Goal: Transaction & Acquisition: Purchase product/service

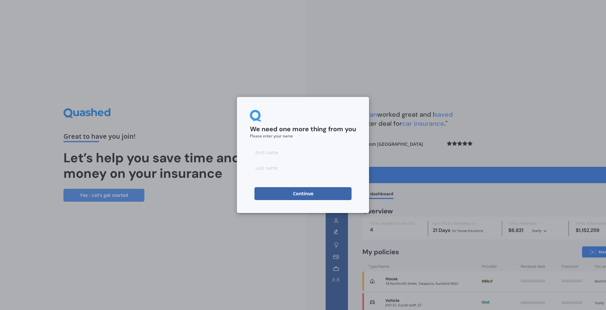
click at [290, 158] on input at bounding box center [303, 152] width 106 height 13
type input "[PERSON_NAME]"
type input "Drever"
click at [296, 194] on button "Continue" at bounding box center [302, 193] width 97 height 13
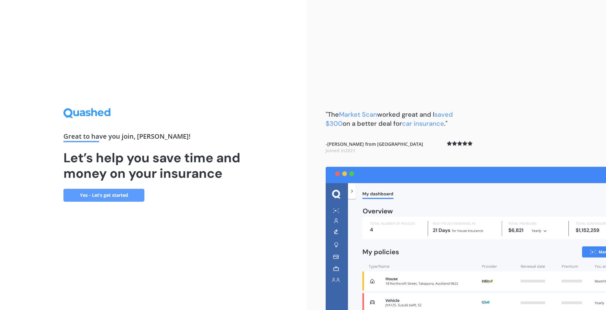
click at [123, 196] on link "Yes - Let’s get started" at bounding box center [103, 195] width 81 height 13
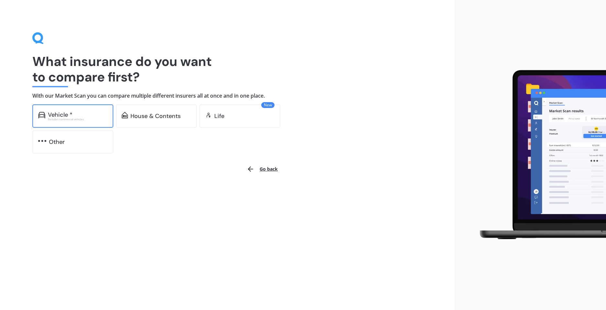
click at [90, 116] on div "Vehicle *" at bounding box center [78, 115] width 60 height 6
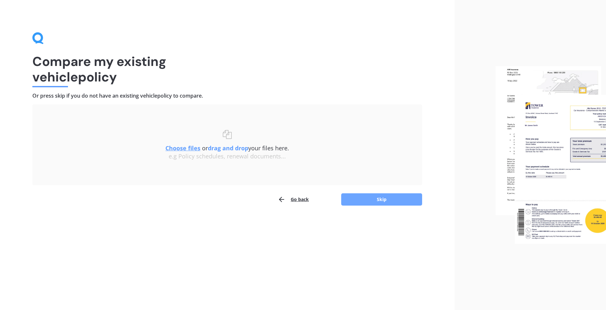
click at [366, 198] on button "Skip" at bounding box center [381, 199] width 81 height 12
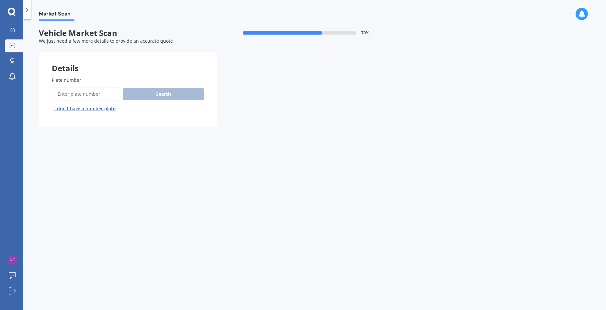
click at [84, 97] on input "Plate number" at bounding box center [86, 94] width 69 height 14
type input "dpg192"
click at [158, 95] on button "Search" at bounding box center [163, 94] width 81 height 12
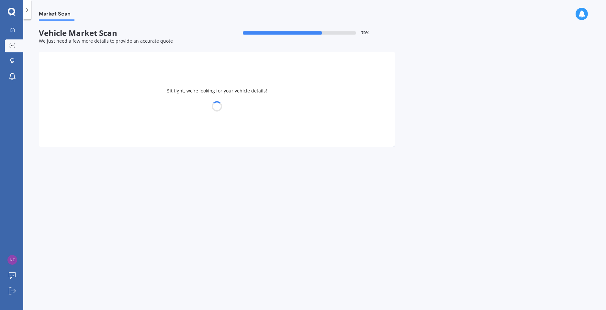
select select "TOYOTA"
select select "LANDCRUISER"
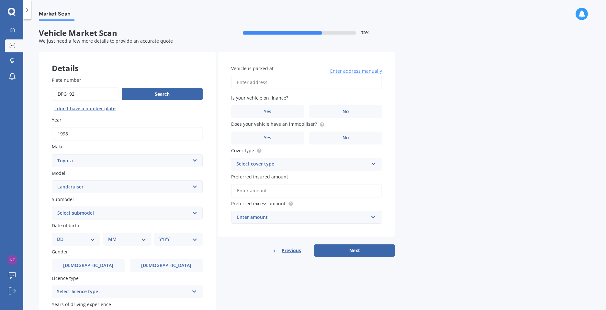
click at [272, 84] on input "Vehicle is parked at" at bounding box center [306, 83] width 151 height 14
type input "[STREET_ADDRESS]"
click at [342, 110] on label "No" at bounding box center [345, 111] width 73 height 13
click at [0, 0] on input "No" at bounding box center [0, 0] width 0 height 0
click at [285, 140] on label "Yes" at bounding box center [267, 138] width 73 height 13
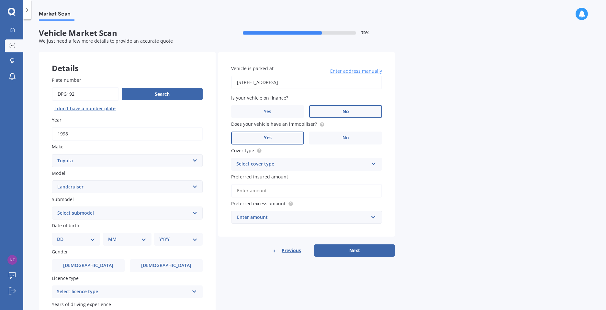
click at [0, 0] on input "Yes" at bounding box center [0, 0] width 0 height 0
click at [373, 164] on icon at bounding box center [373, 162] width 5 height 5
click at [268, 177] on span "Comprehensive" at bounding box center [253, 177] width 34 height 6
click at [279, 192] on input "Preferred insured amount" at bounding box center [306, 191] width 151 height 14
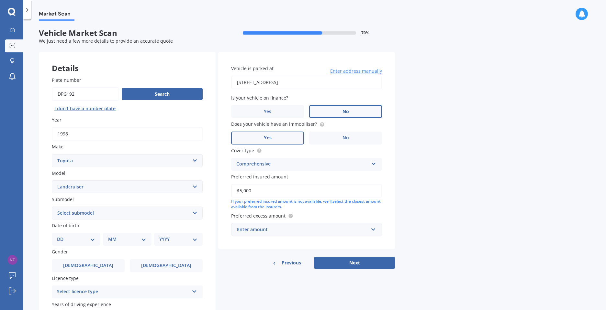
type input "$5,000"
click at [375, 230] on input "text" at bounding box center [304, 230] width 145 height 12
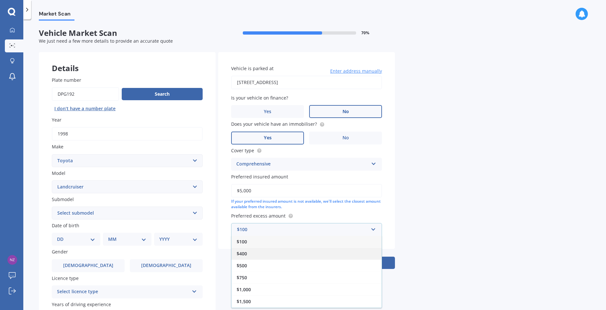
click at [254, 255] on div "$400" at bounding box center [306, 254] width 150 height 12
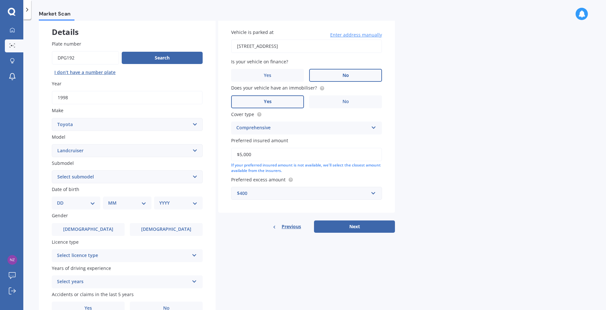
scroll to position [65, 0]
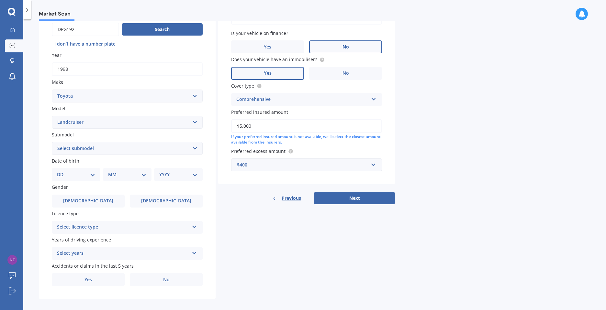
click at [141, 229] on div "Select licence type" at bounding box center [123, 228] width 132 height 8
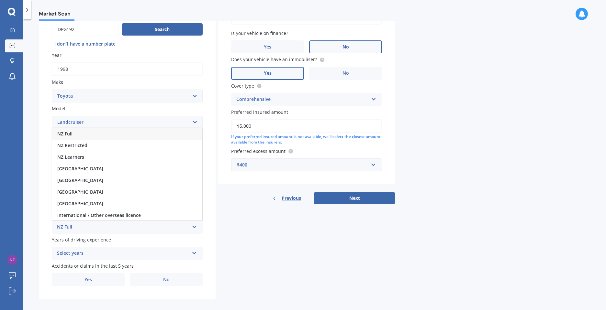
click at [82, 134] on div "NZ Full" at bounding box center [127, 134] width 150 height 12
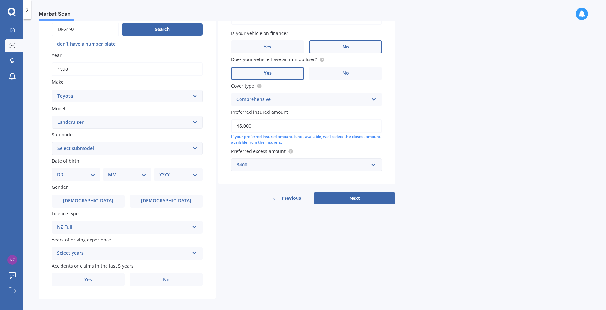
click at [126, 255] on div "Select years" at bounding box center [123, 254] width 132 height 8
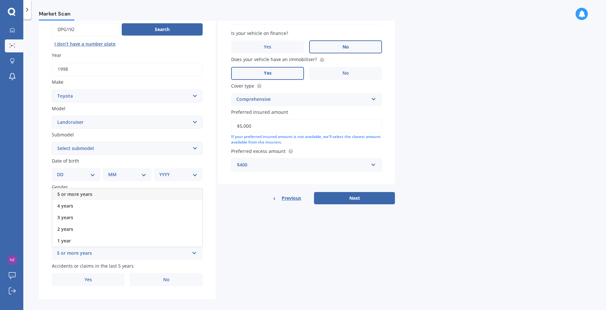
click at [88, 193] on span "5 or more years" at bounding box center [74, 194] width 35 height 6
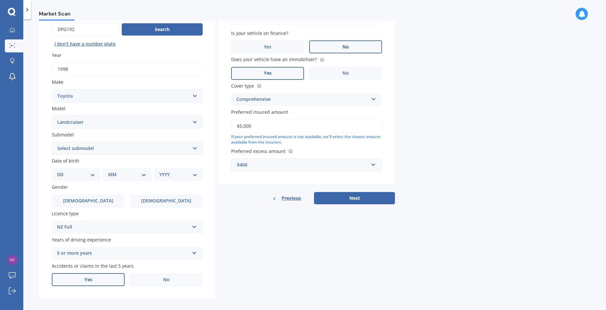
click at [105, 284] on label "Yes" at bounding box center [88, 279] width 73 height 13
click at [0, 0] on input "Yes" at bounding box center [0, 0] width 0 height 0
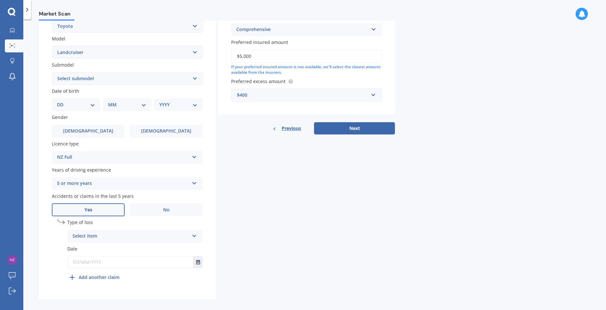
scroll to position [141, 0]
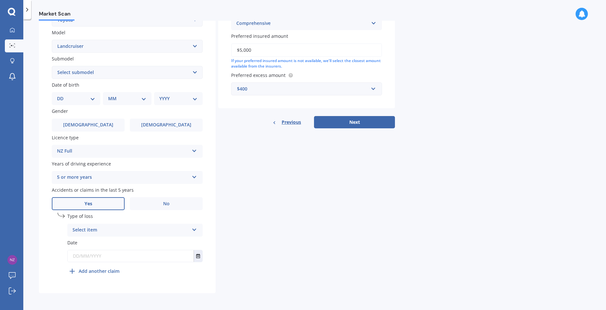
click at [196, 232] on div "Select item At fault accident Not at fault accident" at bounding box center [134, 230] width 135 height 13
click at [122, 255] on div "Not at fault accident" at bounding box center [135, 255] width 135 height 12
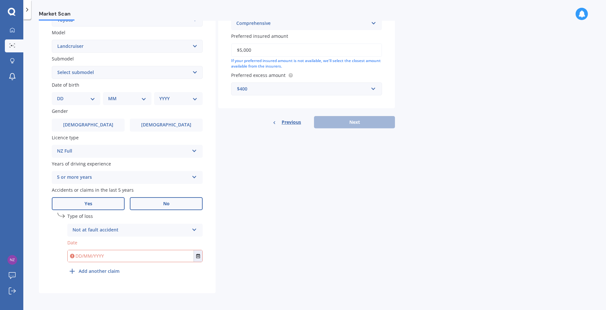
click at [181, 208] on label "No" at bounding box center [166, 203] width 73 height 13
click at [0, 0] on input "No" at bounding box center [0, 0] width 0 height 0
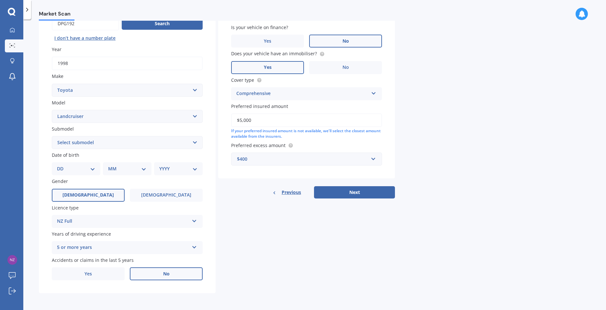
click at [103, 196] on label "[DEMOGRAPHIC_DATA]" at bounding box center [88, 195] width 73 height 13
click at [0, 0] on input "[DEMOGRAPHIC_DATA]" at bounding box center [0, 0] width 0 height 0
click at [93, 170] on select "DD 01 02 03 04 05 06 07 08 09 10 11 12 13 14 15 16 17 18 19 20 21 22 23 24 25 2…" at bounding box center [76, 168] width 38 height 7
select select "12"
click at [62, 165] on select "DD 01 02 03 04 05 06 07 08 09 10 11 12 13 14 15 16 17 18 19 20 21 22 23 24 25 2…" at bounding box center [76, 168] width 38 height 7
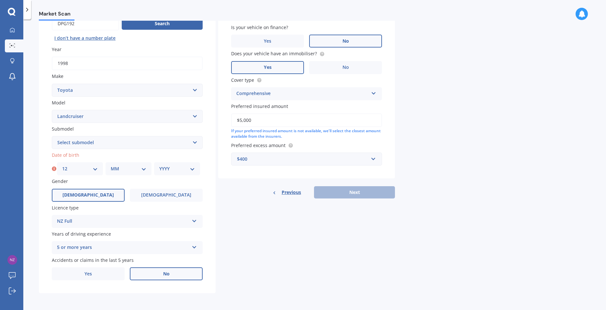
click at [132, 169] on select "MM 01 02 03 04 05 06 07 08 09 10 11 12" at bounding box center [129, 168] width 36 height 7
select select "02"
click at [111, 165] on select "MM 01 02 03 04 05 06 07 08 09 10 11 12" at bounding box center [129, 168] width 36 height 7
click at [184, 170] on select "YYYY 2025 2024 2023 2022 2021 2020 2019 2018 2017 2016 2015 2014 2013 2012 2011…" at bounding box center [177, 168] width 36 height 7
select select "1970"
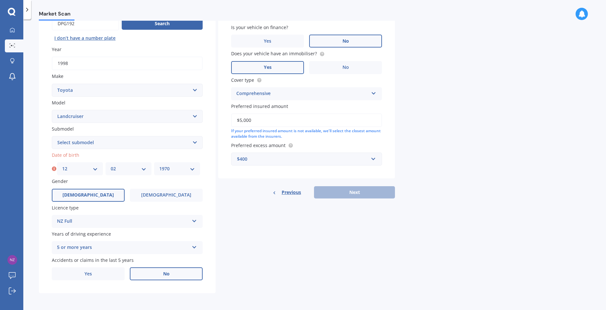
click at [159, 165] on select "YYYY 2025 2024 2023 2022 2021 2020 2019 2018 2017 2016 2015 2014 2013 2012 2011…" at bounding box center [177, 168] width 36 height 7
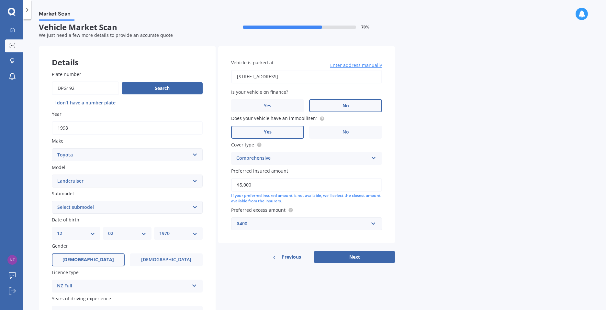
scroll to position [0, 0]
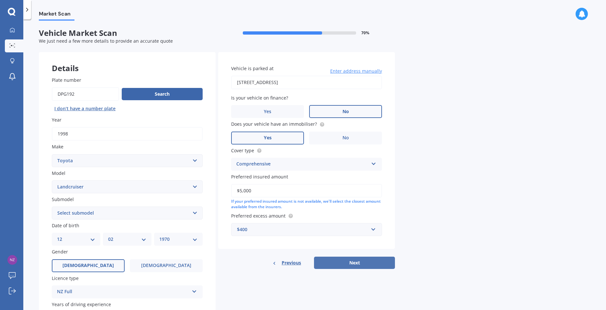
click at [376, 266] on button "Next" at bounding box center [354, 263] width 81 height 12
click at [195, 213] on select "Select submodel (All other) 4WD SWB Hard Top Diesel Diesel 4.2 4WD Diesel 4.5 4…" at bounding box center [127, 213] width 151 height 13
select select "(ALL OTHER)"
click at [52, 207] on select "Select submodel (All other) 4WD SWB Hard Top Diesel Diesel 4.2 4WD Diesel 4.5 4…" at bounding box center [127, 213] width 151 height 13
click at [340, 263] on button "Next" at bounding box center [354, 263] width 81 height 12
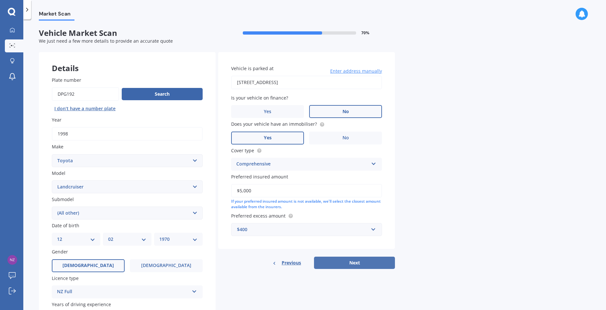
select select "12"
select select "02"
select select "1970"
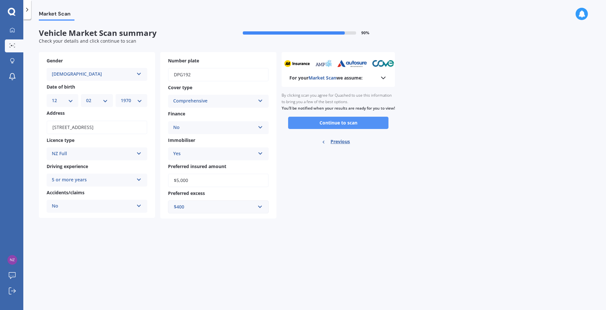
click at [344, 129] on button "Continue to scan" at bounding box center [338, 123] width 100 height 12
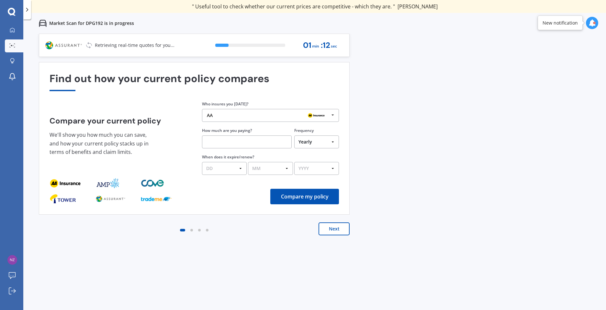
click at [334, 117] on icon at bounding box center [333, 115] width 10 height 12
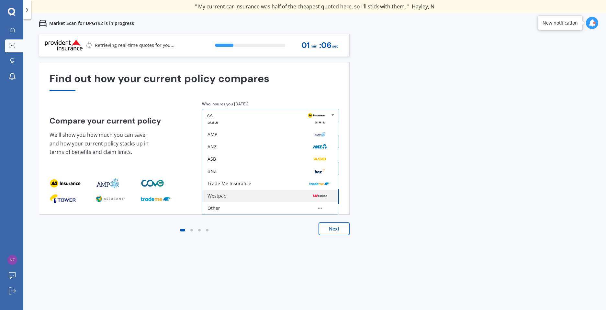
scroll to position [10, 0]
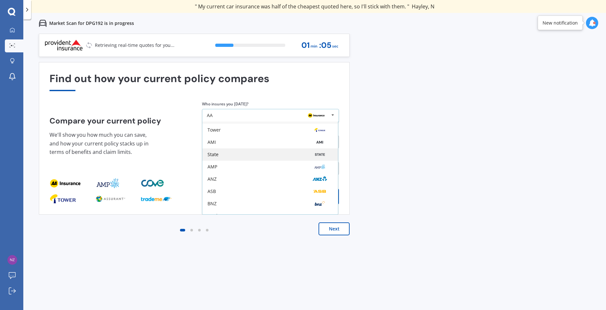
click at [259, 153] on div "State" at bounding box center [269, 154] width 125 height 5
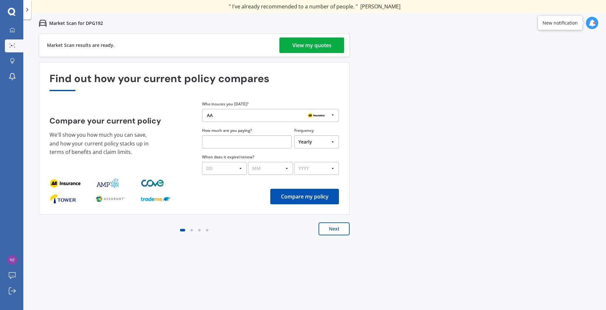
click at [314, 43] on div "View my quotes" at bounding box center [311, 46] width 39 height 16
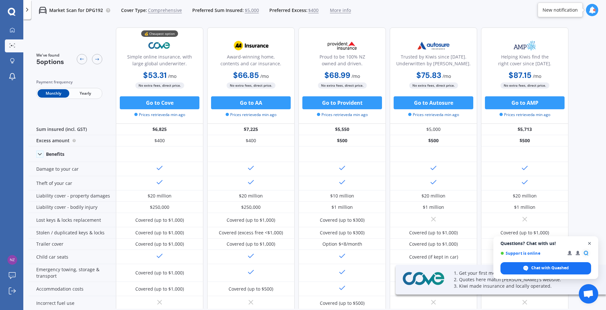
click at [590, 245] on span "Open chat" at bounding box center [589, 244] width 8 height 8
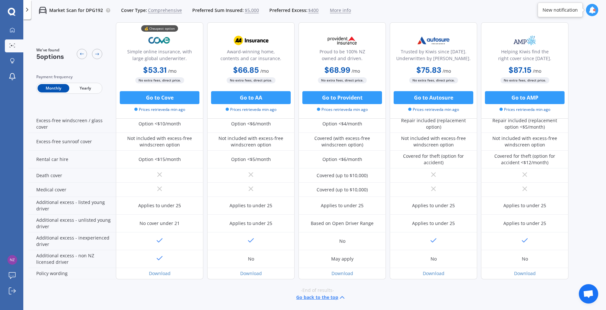
scroll to position [243, 0]
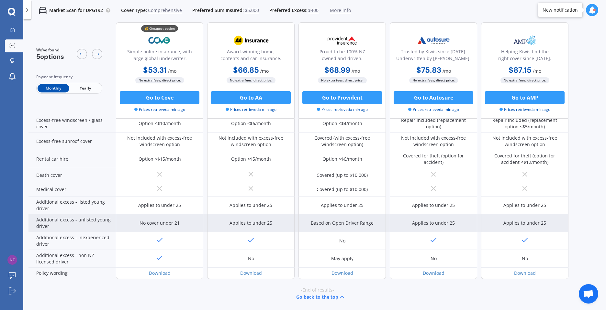
click at [144, 225] on div "No cover under 21" at bounding box center [159, 223] width 40 height 6
click at [102, 224] on div "Additional excess - unlisted young driver" at bounding box center [71, 223] width 87 height 18
click at [159, 224] on div "No cover under 21" at bounding box center [159, 223] width 40 height 6
click at [81, 225] on div "Additional excess - unlisted young driver" at bounding box center [71, 223] width 87 height 18
click at [69, 224] on div "Additional excess - unlisted young driver" at bounding box center [71, 223] width 87 height 18
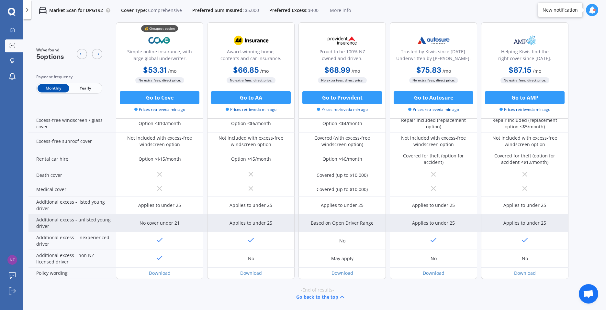
drag, startPoint x: 69, startPoint y: 224, endPoint x: 61, endPoint y: 224, distance: 8.1
click at [61, 224] on div "Additional excess - unlisted young driver" at bounding box center [71, 223] width 87 height 18
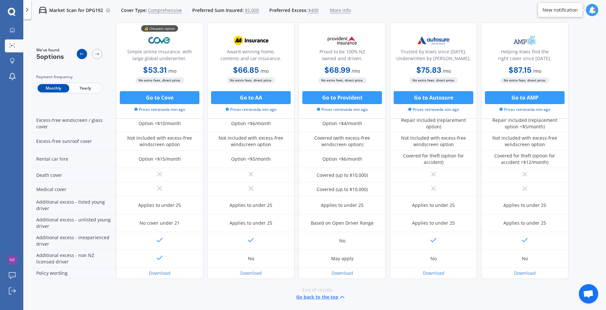
click at [78, 55] on div at bounding box center [82, 54] width 10 height 10
click at [80, 54] on icon at bounding box center [81, 53] width 5 height 5
click at [16, 33] on div at bounding box center [12, 30] width 10 height 6
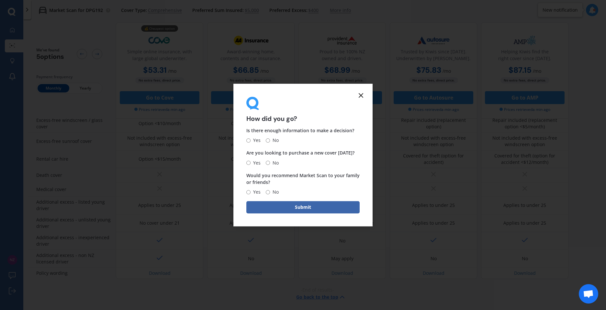
click at [364, 95] on icon at bounding box center [361, 96] width 8 height 8
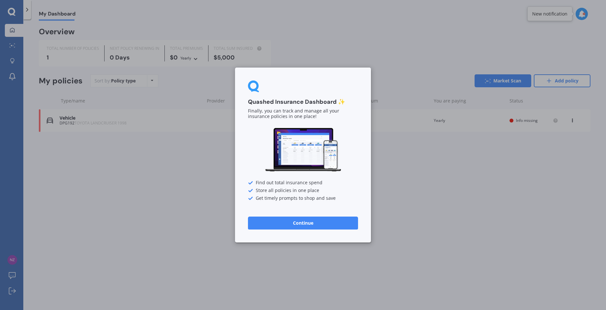
click at [311, 219] on button "Continue" at bounding box center [303, 223] width 110 height 13
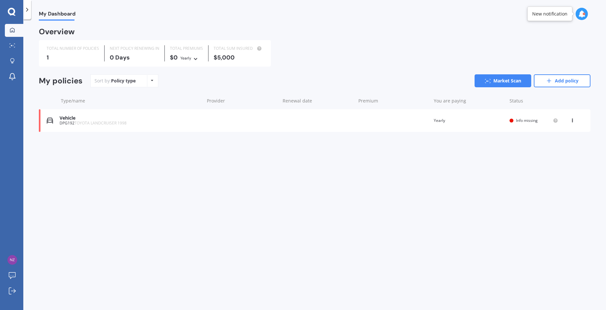
click at [574, 121] on div "View option View policy Delete" at bounding box center [573, 120] width 6 height 6
click at [484, 140] on div "Overview TOTAL NUMBER OF POLICIES 1 NEXT POLICY RENEWING [DATE] TOTAL PREMIUMS …" at bounding box center [314, 87] width 551 height 119
click at [573, 123] on div "View option View policy Delete" at bounding box center [573, 120] width 6 height 6
click at [562, 133] on div "View policy" at bounding box center [558, 132] width 64 height 13
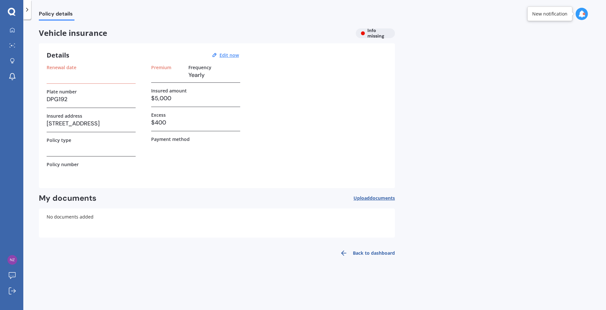
click at [72, 154] on div "Policy type" at bounding box center [91, 146] width 89 height 19
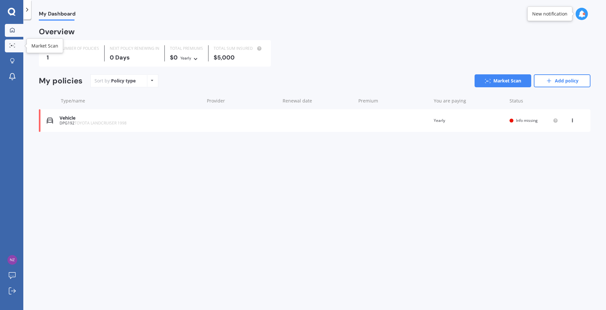
click at [13, 47] on icon at bounding box center [12, 45] width 6 height 4
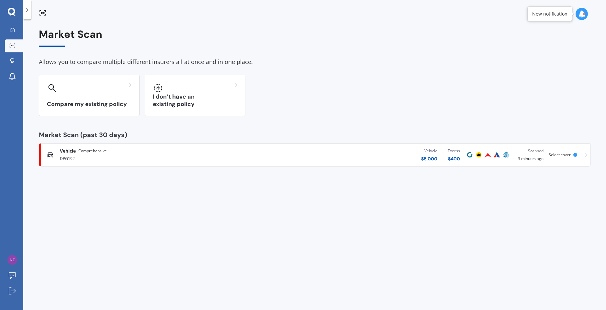
click at [586, 155] on icon at bounding box center [586, 155] width 3 height 4
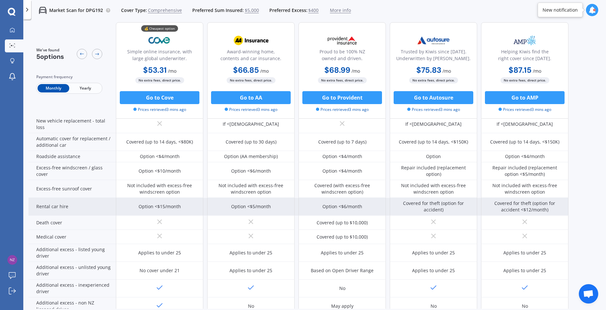
scroll to position [243, 0]
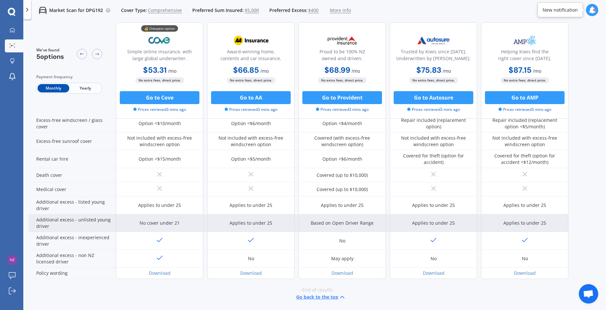
click at [80, 226] on div "Additional excess - unlisted young driver" at bounding box center [71, 223] width 87 height 18
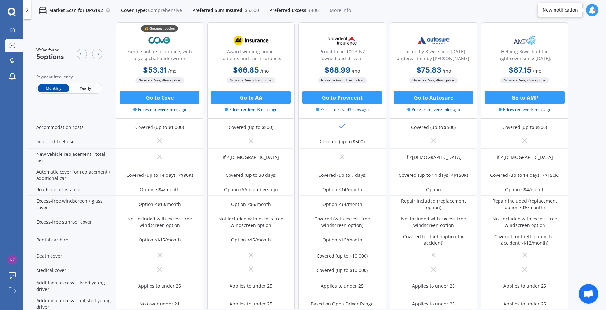
scroll to position [0, 0]
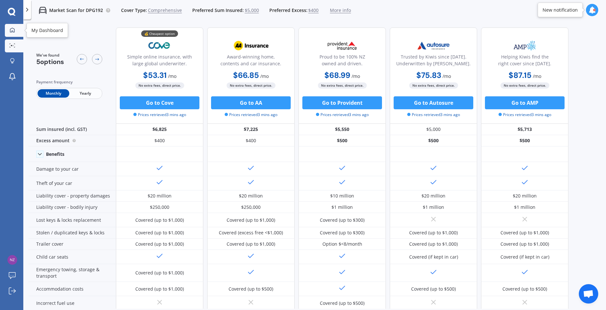
click at [15, 27] on icon at bounding box center [12, 29] width 5 height 5
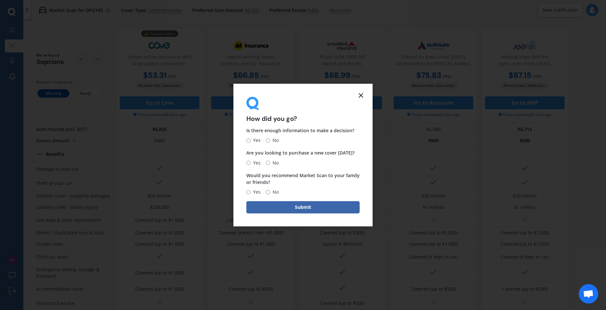
click at [363, 96] on icon at bounding box center [361, 96] width 8 height 8
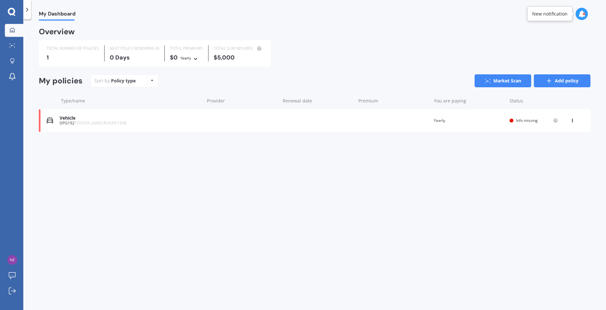
click at [564, 82] on link "Add policy" at bounding box center [561, 80] width 57 height 13
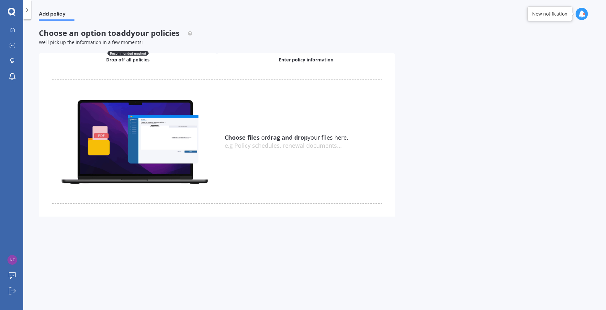
click at [330, 61] on span "Enter policy information" at bounding box center [306, 60] width 55 height 6
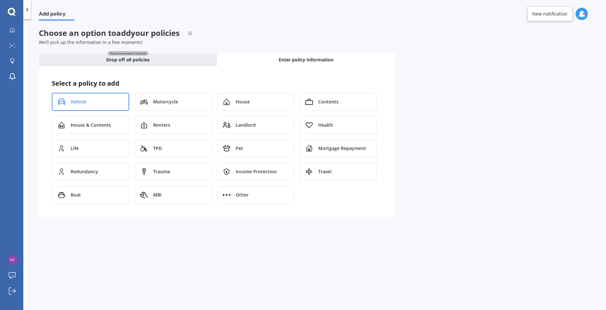
click at [89, 106] on div "Vehicle" at bounding box center [90, 102] width 77 height 18
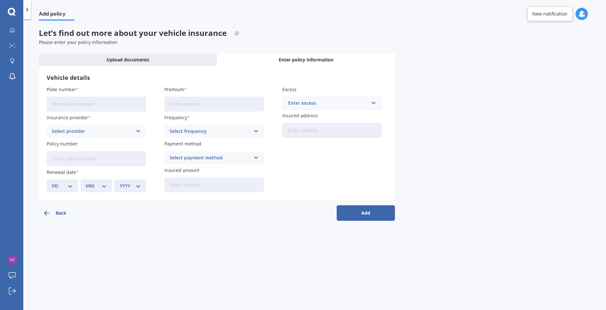
click at [118, 107] on input "Plate number" at bounding box center [96, 104] width 99 height 15
type input "DPG192"
click at [126, 131] on div "Select provider" at bounding box center [92, 131] width 81 height 7
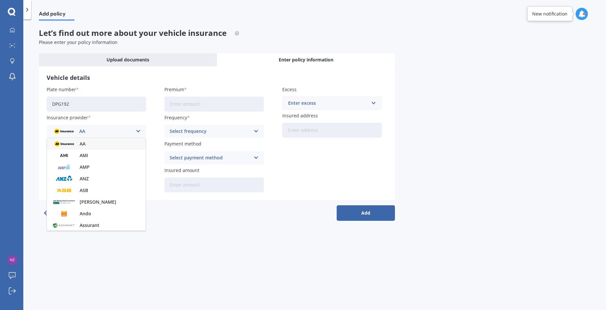
click at [129, 131] on div "AA" at bounding box center [92, 131] width 81 height 7
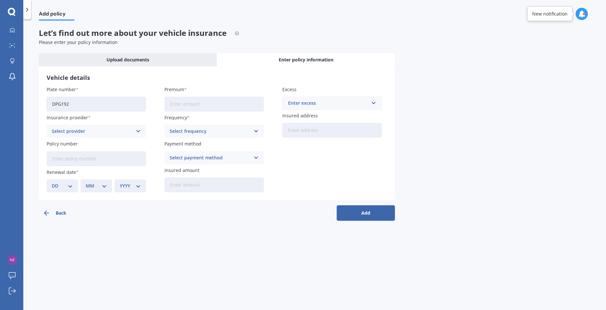
click at [137, 131] on icon at bounding box center [138, 131] width 5 height 7
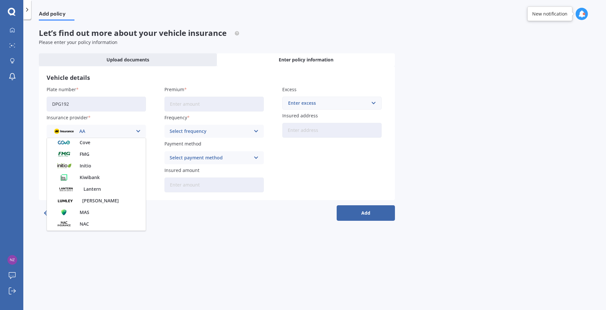
scroll to position [280, 0]
click at [101, 146] on div "State" at bounding box center [96, 143] width 99 height 12
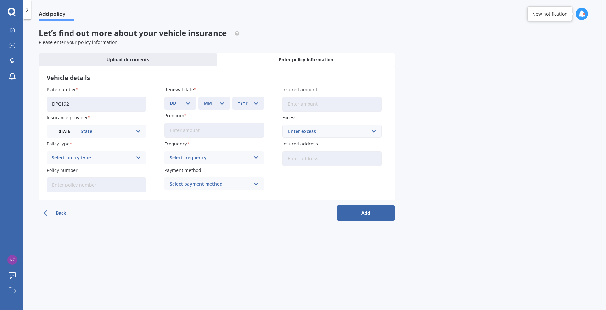
click at [113, 160] on div "Select policy type" at bounding box center [92, 157] width 81 height 7
click at [104, 170] on div "Comprehensive" at bounding box center [96, 171] width 99 height 12
click at [47, 213] on line "button" at bounding box center [46, 213] width 5 height 0
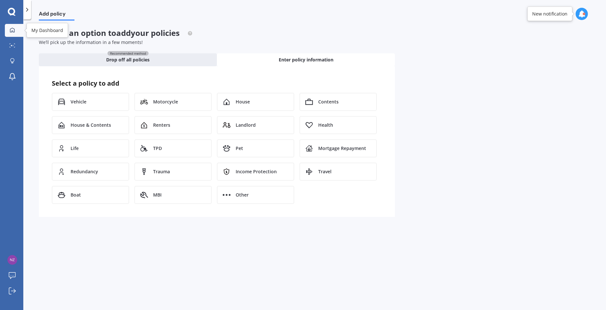
click at [11, 30] on icon at bounding box center [12, 29] width 5 height 5
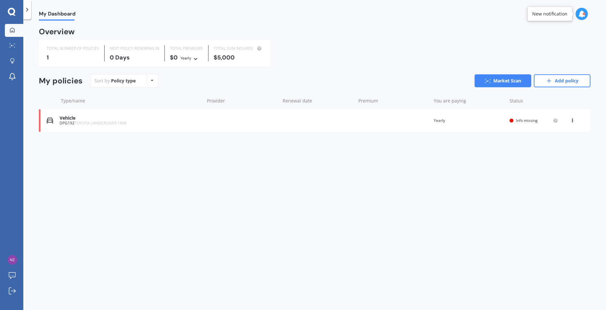
click at [163, 221] on div "My Dashboard Overview TOTAL NUMBER OF POLICIES 1 NEXT POLICY RENEWING [DATE] TO…" at bounding box center [314, 166] width 582 height 291
click at [503, 79] on link "Market Scan" at bounding box center [502, 80] width 57 height 13
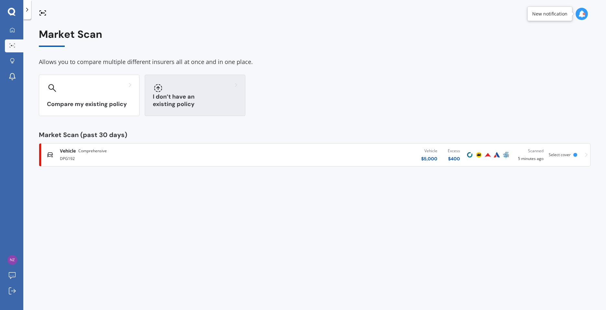
click at [194, 92] on div at bounding box center [195, 88] width 84 height 10
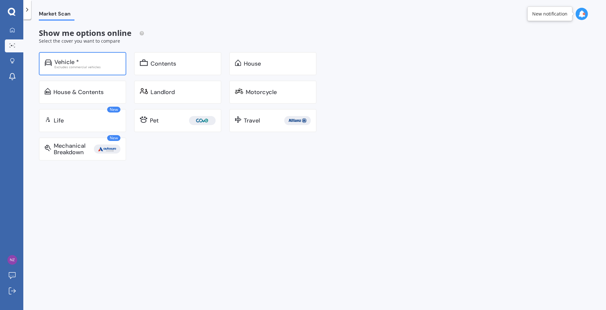
click at [95, 65] on div "Excludes commercial vehicles" at bounding box center [87, 66] width 66 height 3
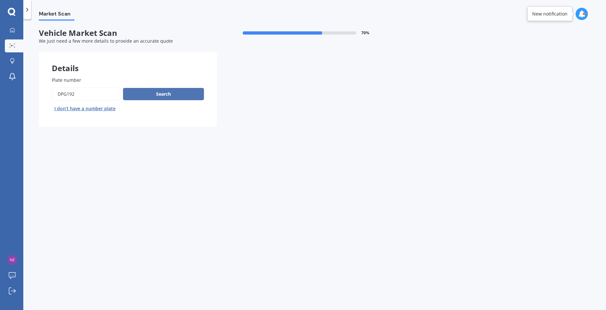
click at [168, 95] on button "Search" at bounding box center [163, 94] width 81 height 12
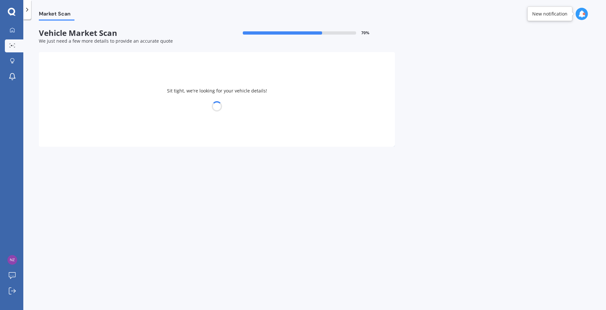
select select "TOYOTA"
select select "LANDCRUISER"
select select "12"
select select "02"
select select "1970"
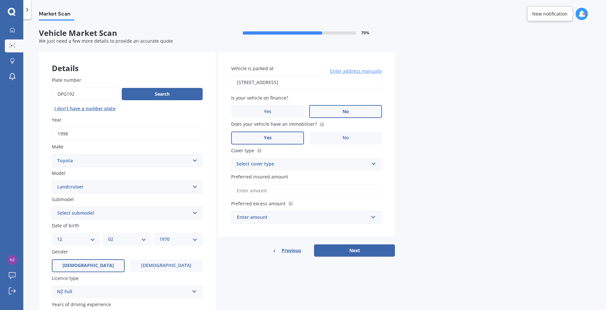
click at [90, 241] on select "DD 01 02 03 04 05 06 07 08 09 10 11 12 13 14 15 16 17 18 19 20 21 22 23 24 25 2…" at bounding box center [76, 239] width 38 height 7
select select "03"
click at [57, 236] on select "DD 01 02 03 04 05 06 07 08 09 10 11 12 13 14 15 16 17 18 19 20 21 22 23 24 25 2…" at bounding box center [76, 239] width 38 height 7
click at [144, 240] on select "MM 01 02 03 04 05 06 07 08 09 10 11 12" at bounding box center [127, 239] width 38 height 7
select select "08"
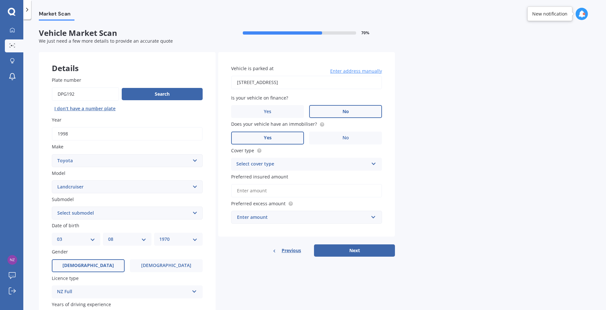
click at [108, 236] on select "MM 01 02 03 04 05 06 07 08 09 10 11 12" at bounding box center [127, 239] width 38 height 7
click at [184, 240] on select "YYYY 2025 2024 2023 2022 2021 2020 2019 2018 2017 2016 2015 2014 2013 2012 2011…" at bounding box center [178, 239] width 38 height 7
click at [195, 243] on select "YYYY 2025 2024 2023 2022 2021 2020 2019 2018 2017 2016 2015 2014 2013 2012 2011…" at bounding box center [178, 239] width 38 height 7
select select "2009"
click at [159, 236] on select "YYYY 2025 2024 2023 2022 2021 2020 2019 2018 2017 2016 2015 2014 2013 2012 2011…" at bounding box center [178, 239] width 38 height 7
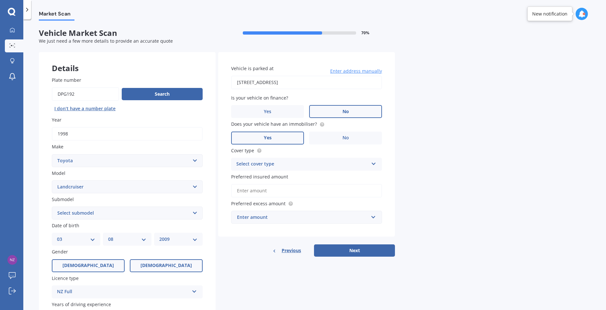
click at [146, 270] on label "[DEMOGRAPHIC_DATA]" at bounding box center [166, 265] width 73 height 13
click at [0, 0] on input "[DEMOGRAPHIC_DATA]" at bounding box center [0, 0] width 0 height 0
click at [132, 290] on div "NZ Full" at bounding box center [123, 292] width 132 height 8
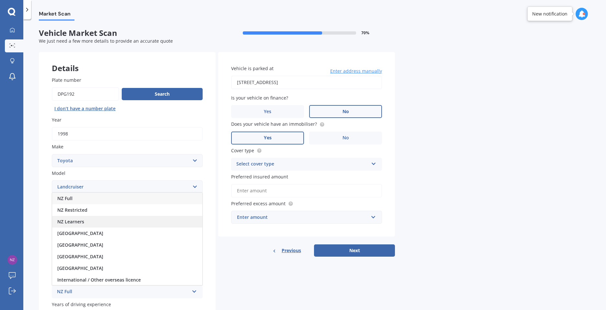
click at [87, 222] on div "NZ Learners" at bounding box center [127, 222] width 150 height 12
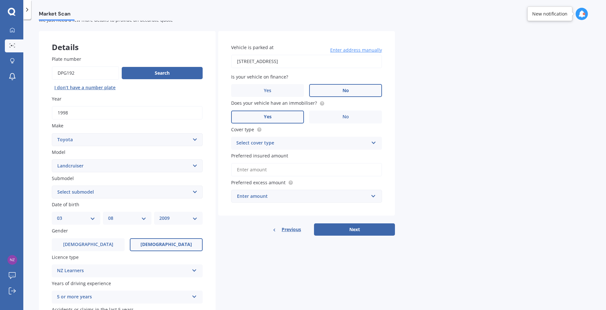
scroll to position [32, 0]
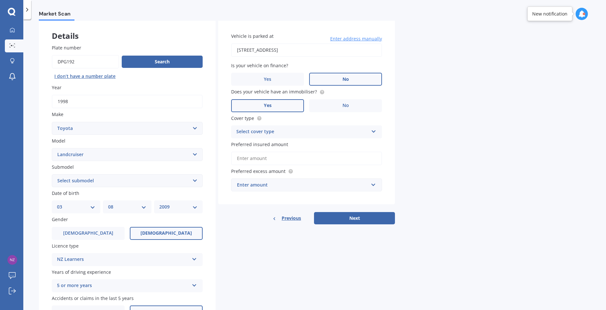
click at [135, 289] on div "5 or more years" at bounding box center [123, 286] width 132 height 8
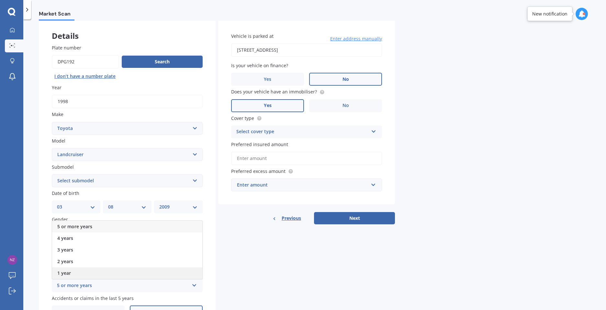
click at [82, 274] on div "1 year" at bounding box center [127, 274] width 150 height 12
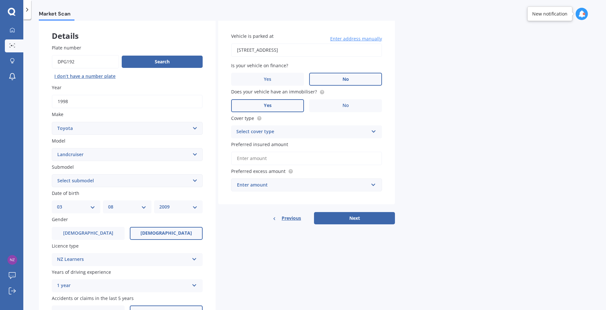
click at [182, 285] on div "1 year" at bounding box center [123, 286] width 132 height 8
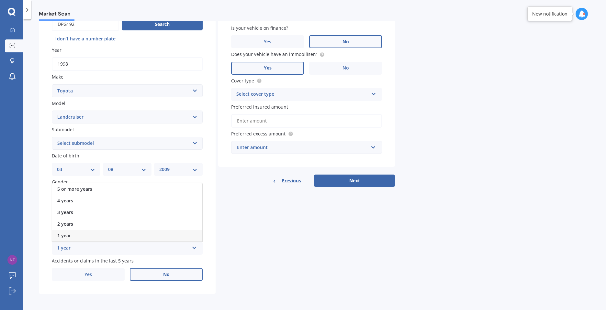
scroll to position [71, 0]
click at [185, 234] on div "1 year" at bounding box center [127, 235] width 150 height 12
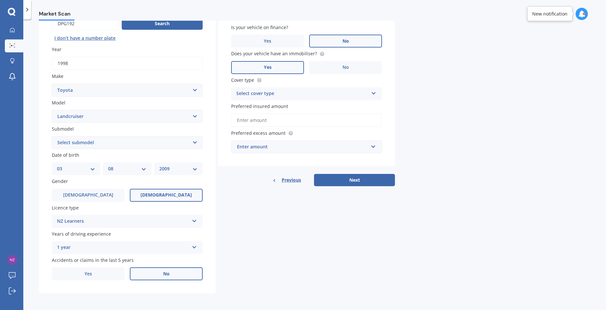
click at [160, 276] on label "No" at bounding box center [166, 274] width 73 height 13
click at [0, 0] on input "No" at bounding box center [0, 0] width 0 height 0
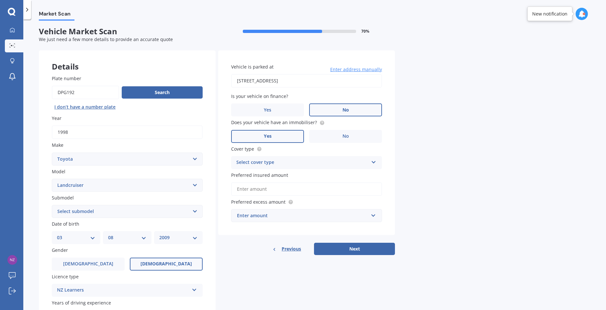
scroll to position [0, 0]
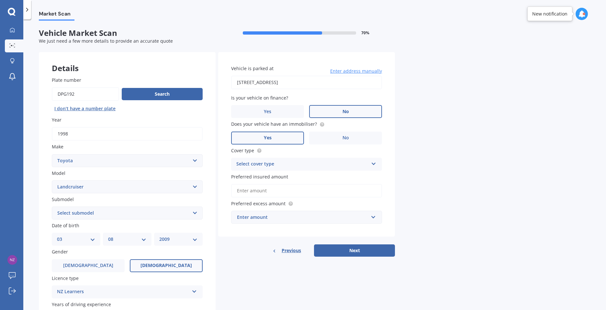
click at [337, 113] on label "No" at bounding box center [345, 111] width 73 height 13
click at [0, 0] on input "No" at bounding box center [0, 0] width 0 height 0
click at [250, 139] on label "Yes" at bounding box center [267, 138] width 73 height 13
click at [0, 0] on input "Yes" at bounding box center [0, 0] width 0 height 0
click at [293, 165] on div "Select cover type" at bounding box center [302, 164] width 132 height 8
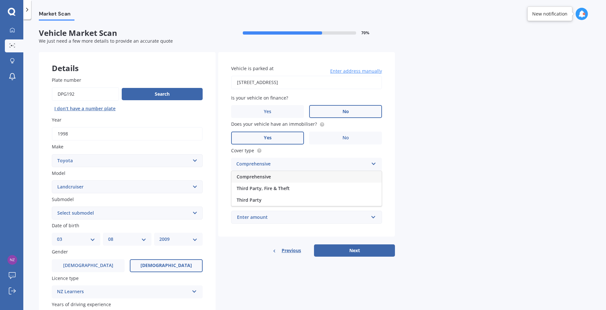
click at [267, 176] on span "Comprehensive" at bounding box center [253, 177] width 34 height 6
click at [273, 192] on input "Preferred insured amount" at bounding box center [306, 191] width 151 height 14
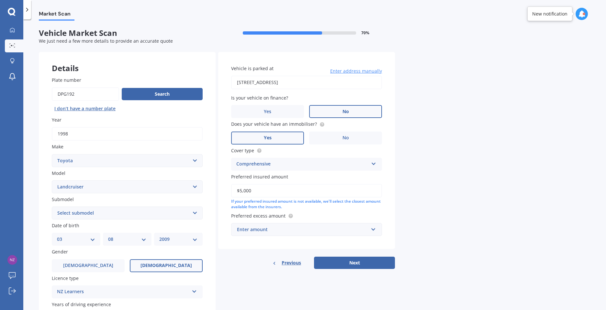
type input "$5,000"
click at [310, 227] on div "Enter amount" at bounding box center [302, 229] width 131 height 7
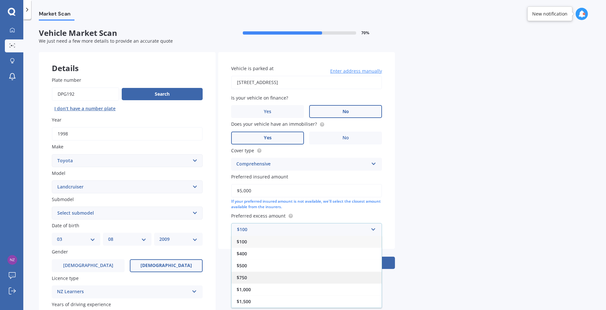
click at [250, 280] on div "$750" at bounding box center [306, 278] width 150 height 12
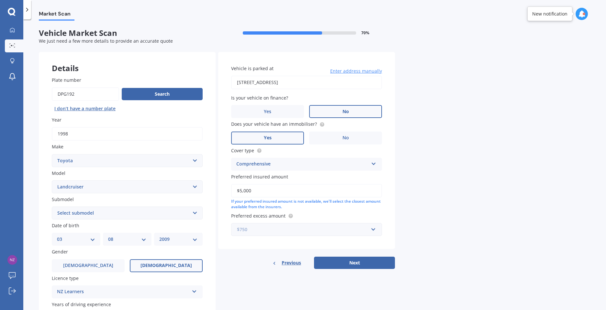
click at [373, 231] on input "text" at bounding box center [304, 230] width 145 height 12
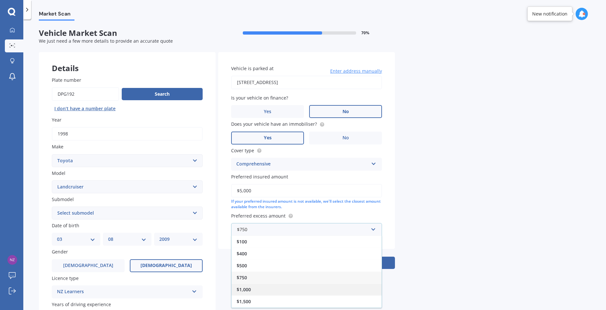
click at [263, 289] on div "$1,000" at bounding box center [306, 290] width 150 height 12
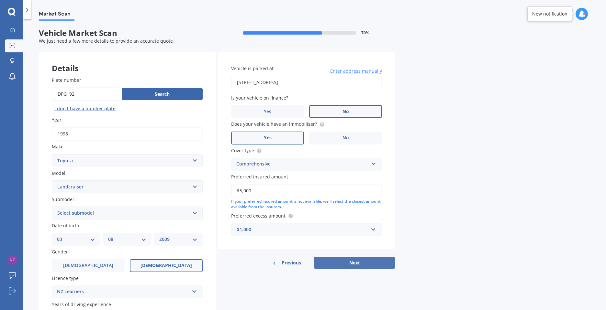
click at [364, 263] on button "Next" at bounding box center [354, 263] width 81 height 12
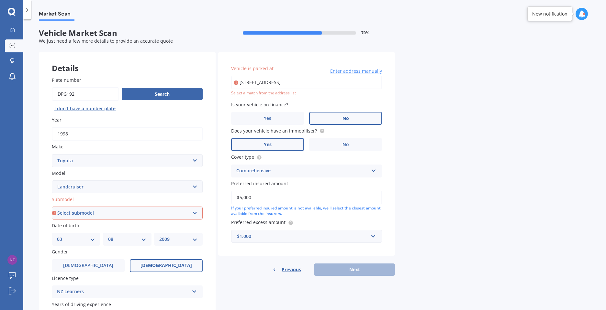
click at [302, 86] on input "[STREET_ADDRESS]" at bounding box center [306, 83] width 151 height 14
click at [350, 84] on input "[STREET_ADDRESS]" at bounding box center [306, 83] width 151 height 14
type input "[STREET_ADDRESS]"
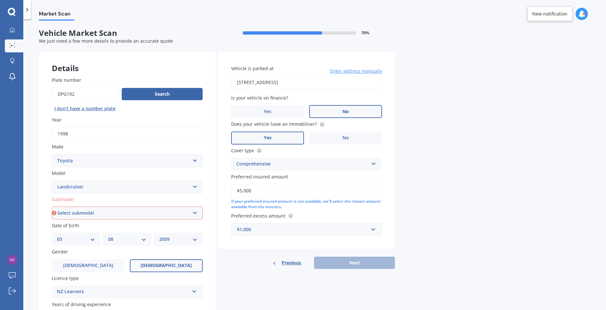
click at [367, 85] on input "[STREET_ADDRESS]" at bounding box center [306, 83] width 151 height 14
click at [401, 215] on div "Market Scan Vehicle Market Scan 70 % We just need a few more details to provide…" at bounding box center [314, 166] width 582 height 291
click at [91, 212] on select "Select submodel (All other) 4WD SWB Hard Top Diesel Diesel 4.2 4WD Diesel 4.5 4…" at bounding box center [127, 213] width 151 height 13
select select "(ALL OTHER)"
click at [52, 207] on select "Select submodel (All other) 4WD SWB Hard Top Diesel Diesel 4.2 4WD Diesel 4.5 4…" at bounding box center [127, 213] width 151 height 13
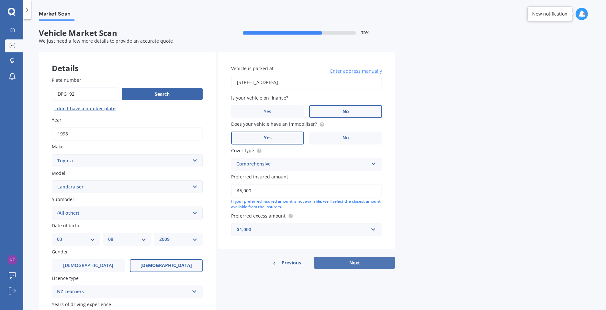
click at [363, 264] on button "Next" at bounding box center [354, 263] width 81 height 12
select select "03"
select select "08"
select select "2009"
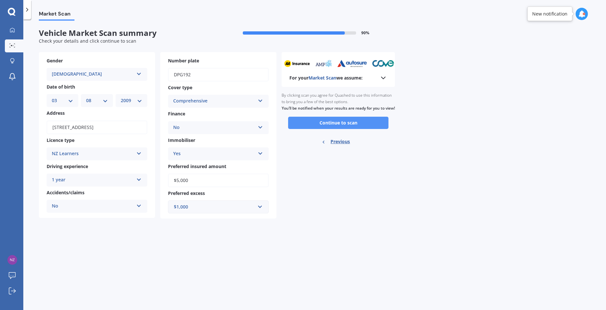
click at [334, 129] on button "Continue to scan" at bounding box center [338, 123] width 100 height 12
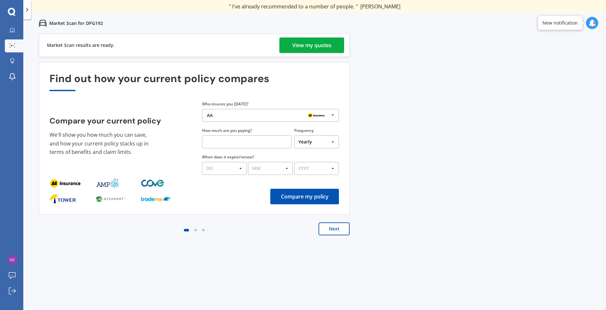
click at [316, 48] on div "View my quotes" at bounding box center [311, 46] width 39 height 16
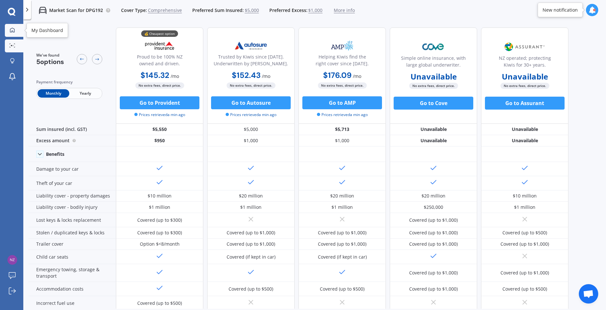
click at [13, 29] on icon at bounding box center [12, 29] width 5 height 5
